Goal: Information Seeking & Learning: Learn about a topic

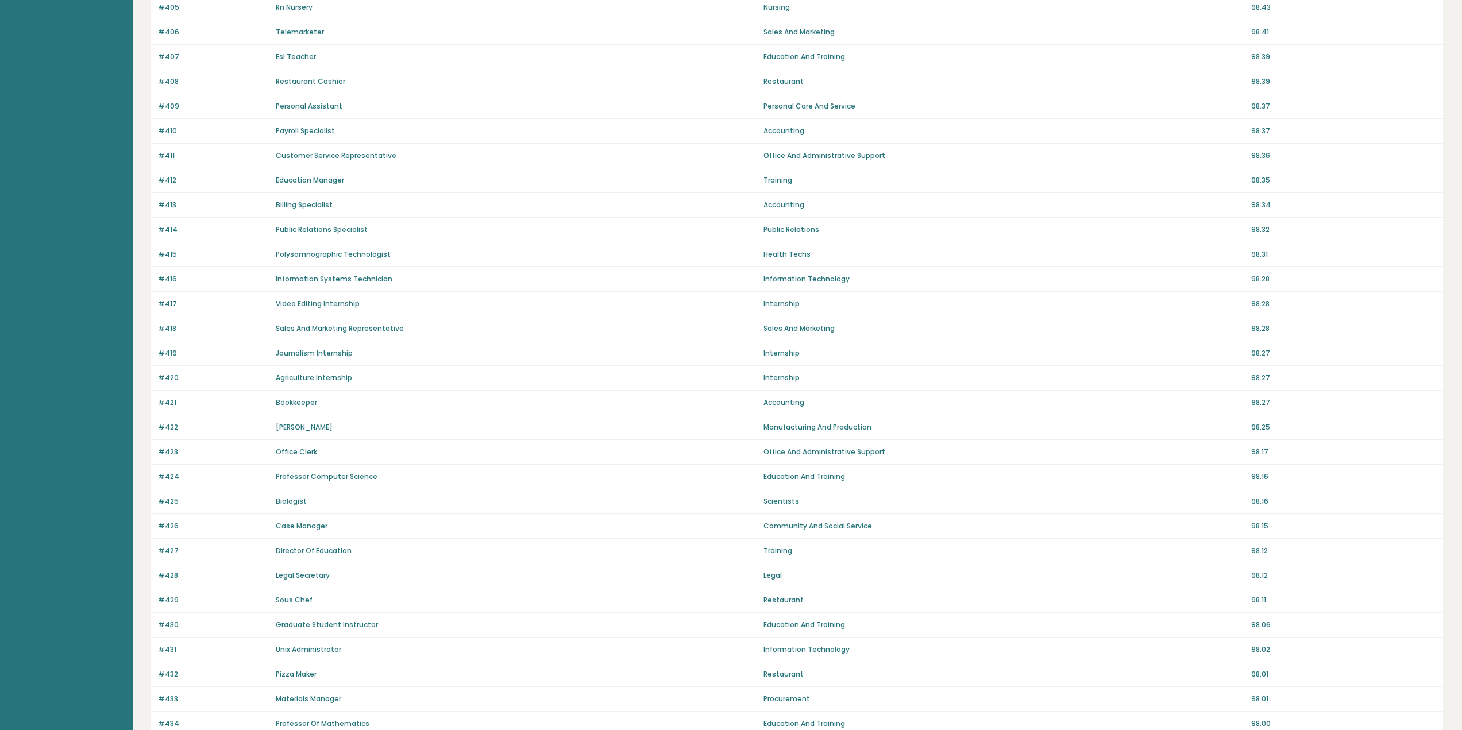
scroll to position [402, 0]
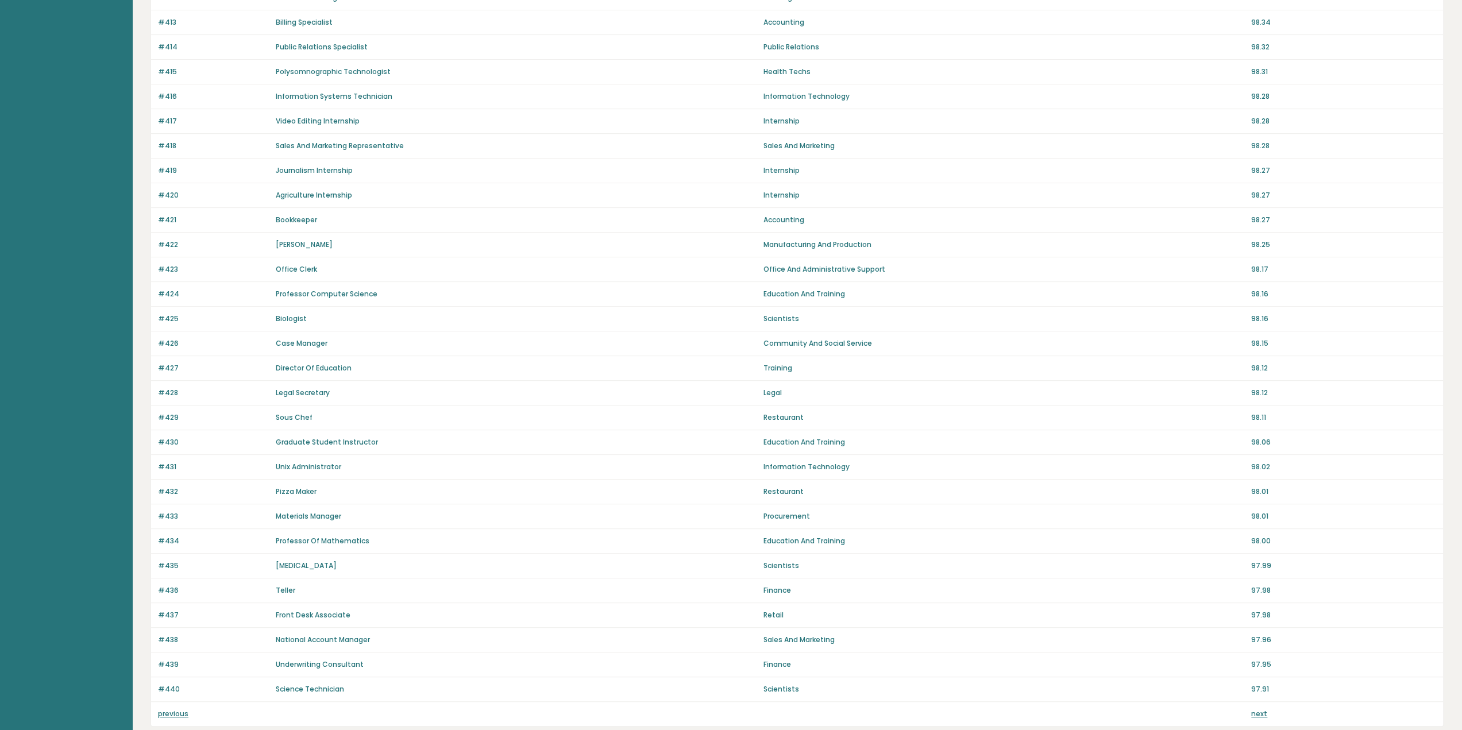
click at [167, 709] on link "previous" at bounding box center [173, 714] width 30 height 10
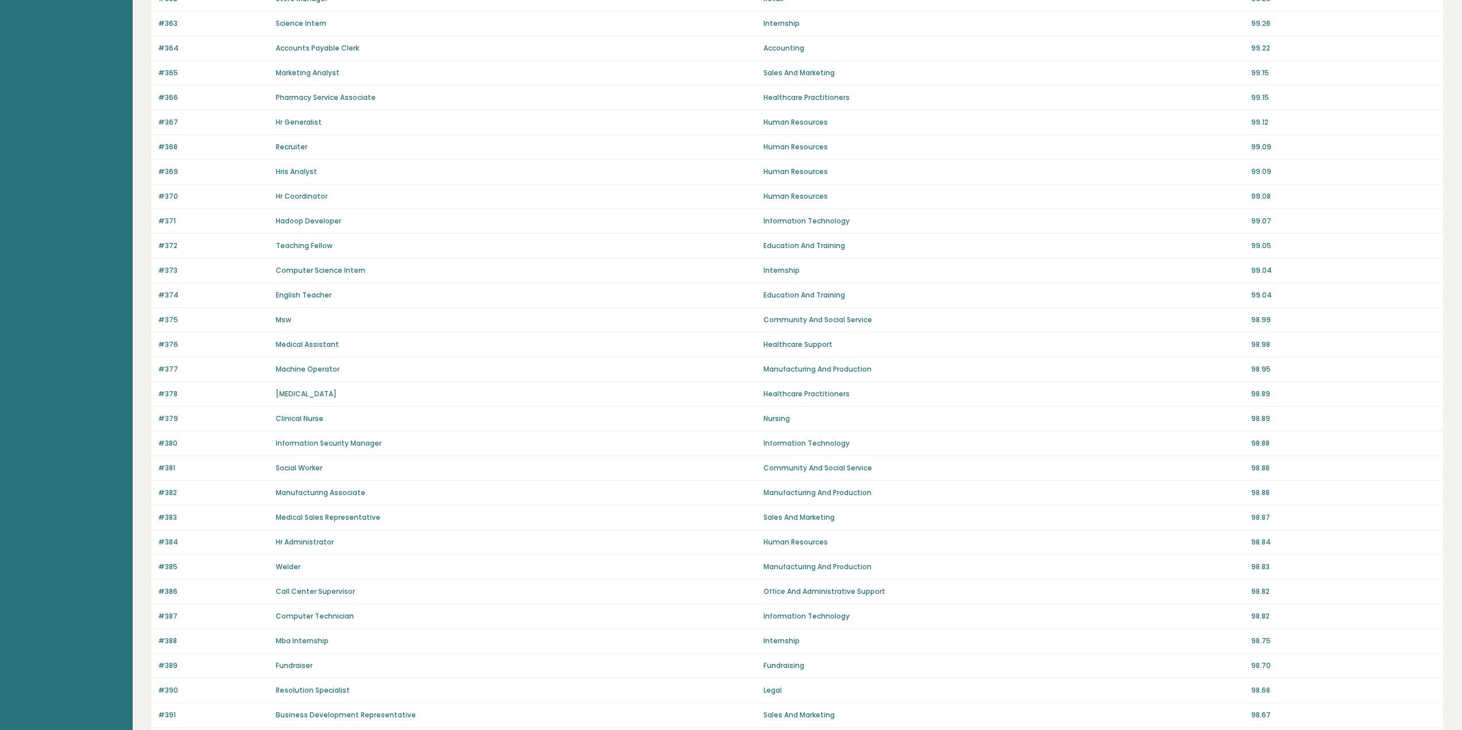
scroll to position [464, 0]
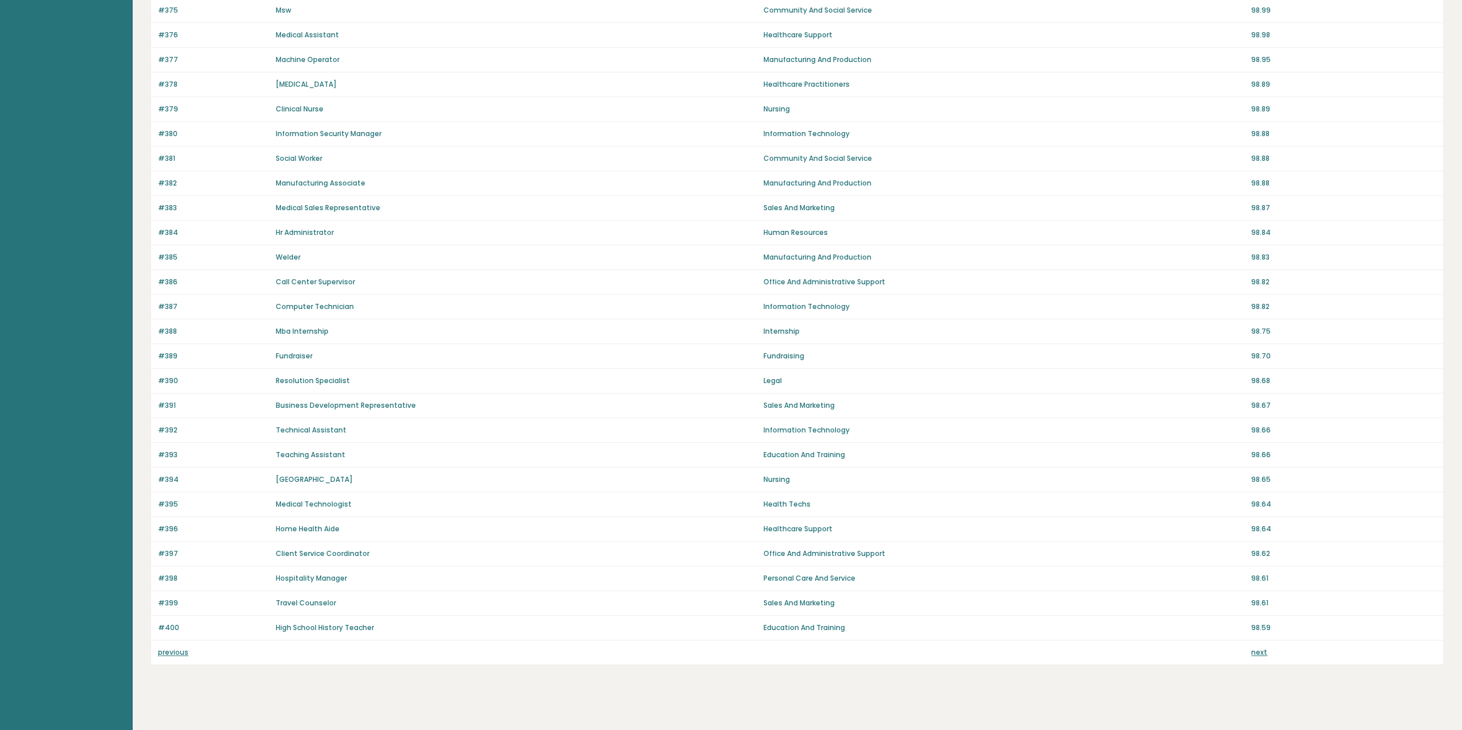
click at [171, 647] on link "previous" at bounding box center [173, 652] width 30 height 10
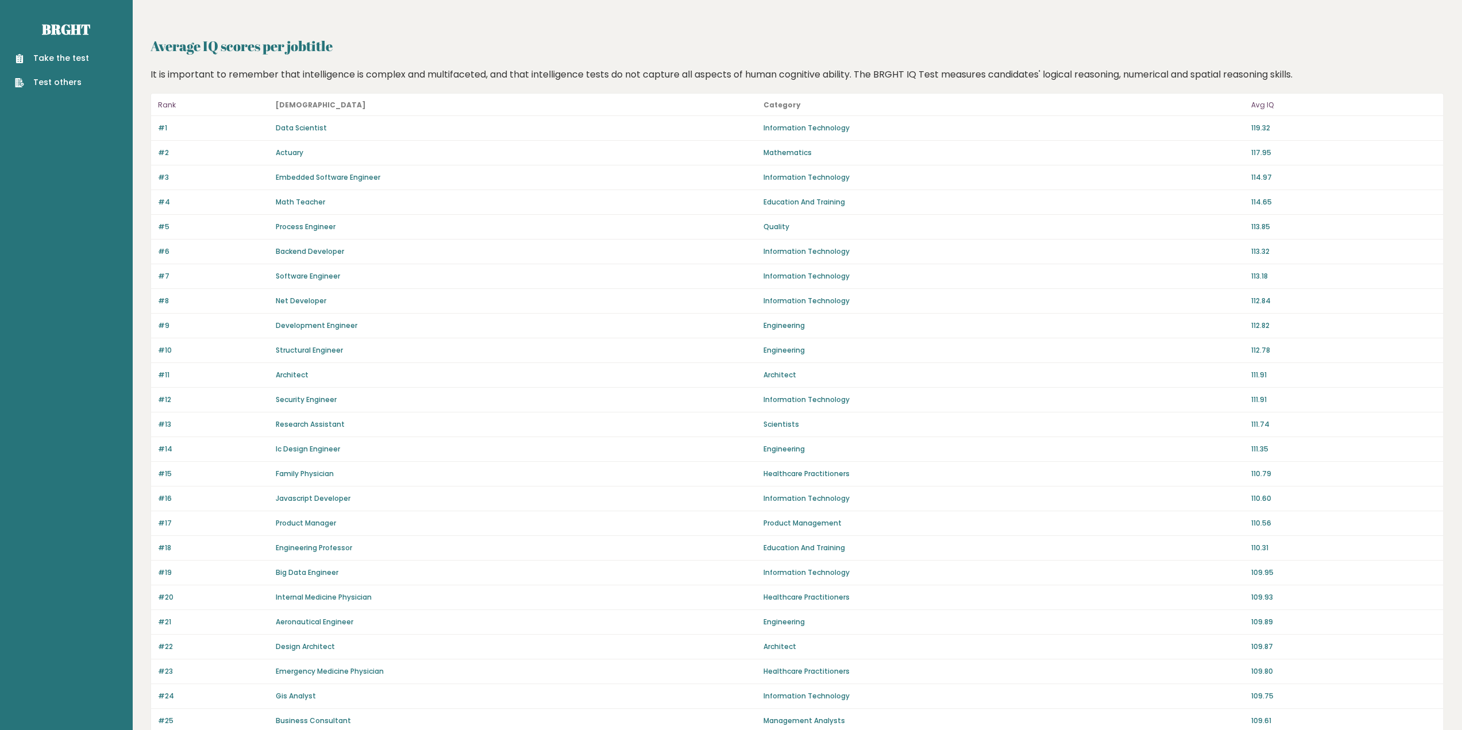
click at [1260, 106] on p "Avg IQ" at bounding box center [1343, 105] width 185 height 14
click at [81, 60] on link "Take the test" at bounding box center [52, 58] width 74 height 12
